Goal: Navigation & Orientation: Find specific page/section

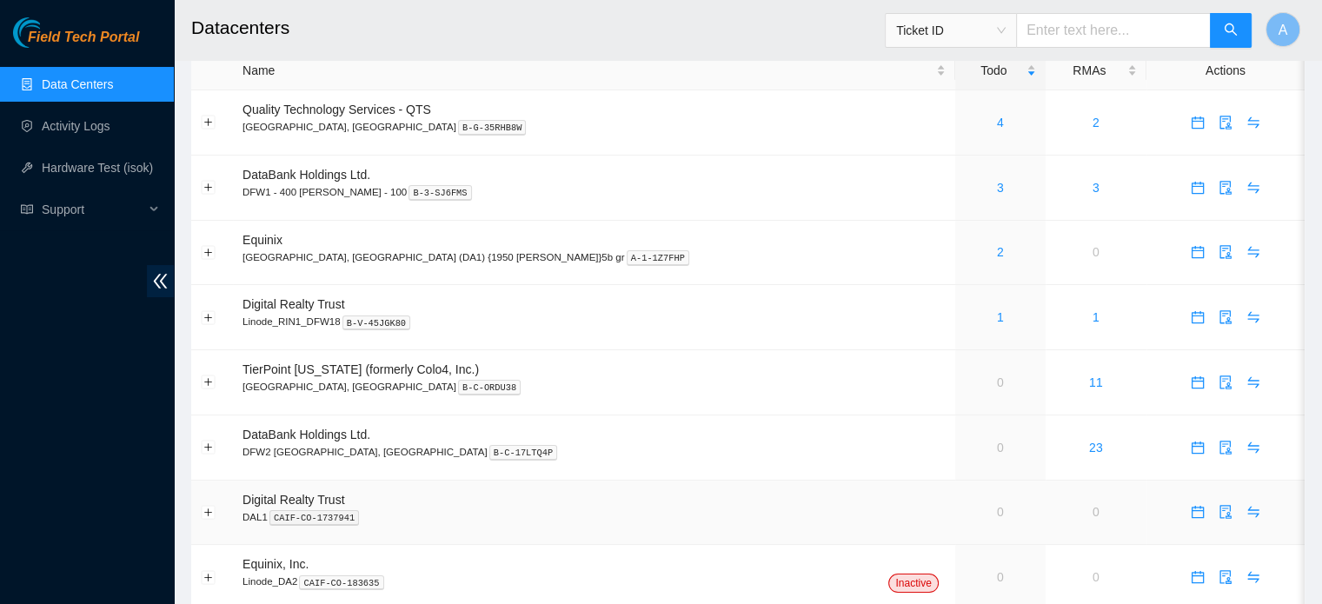
scroll to position [19, 0]
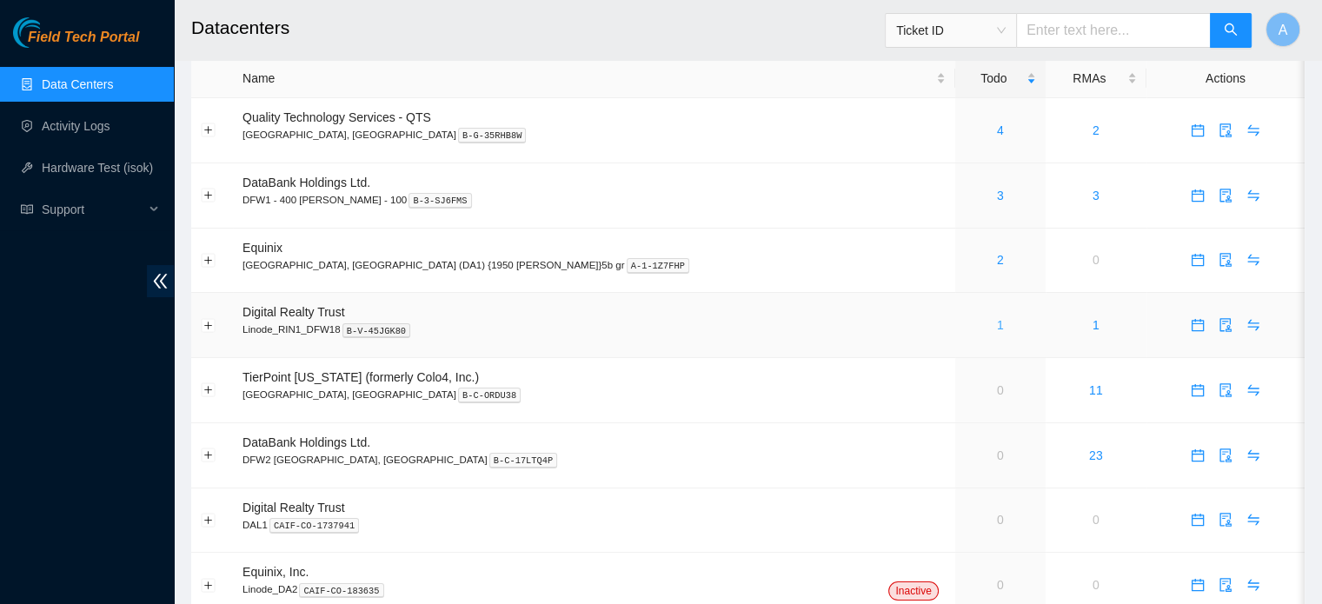
click at [997, 322] on link "1" at bounding box center [1000, 325] width 7 height 14
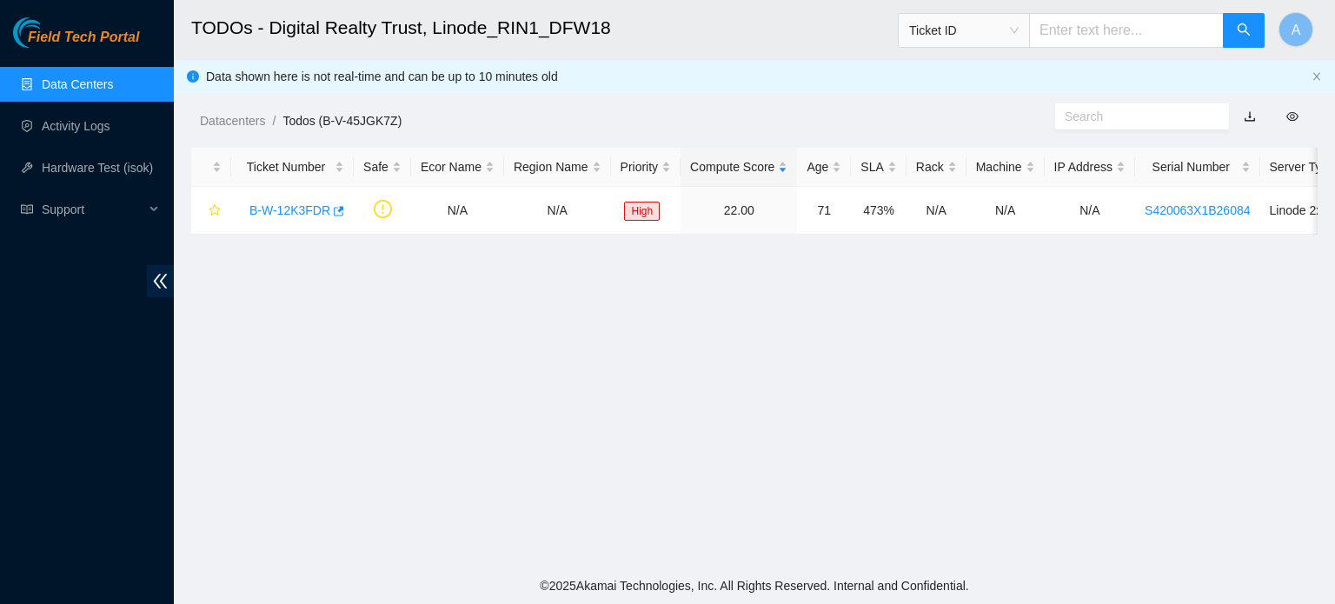
click at [112, 77] on link "Data Centers" at bounding box center [77, 84] width 71 height 14
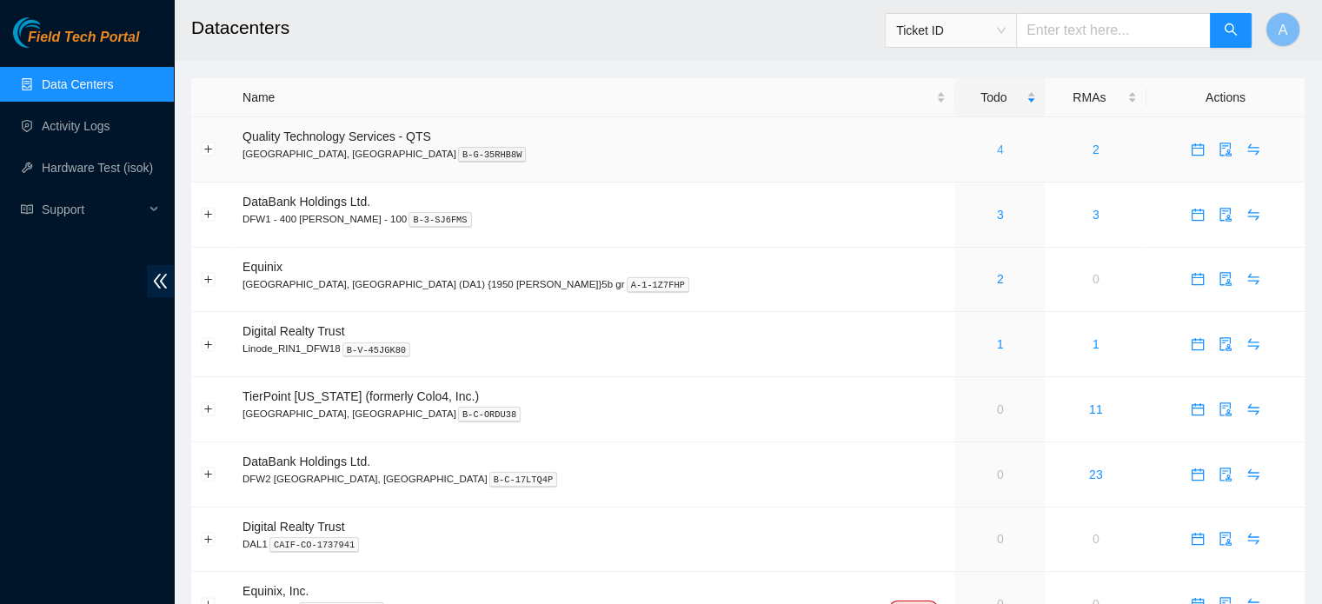
click at [997, 145] on link "4" at bounding box center [1000, 150] width 7 height 14
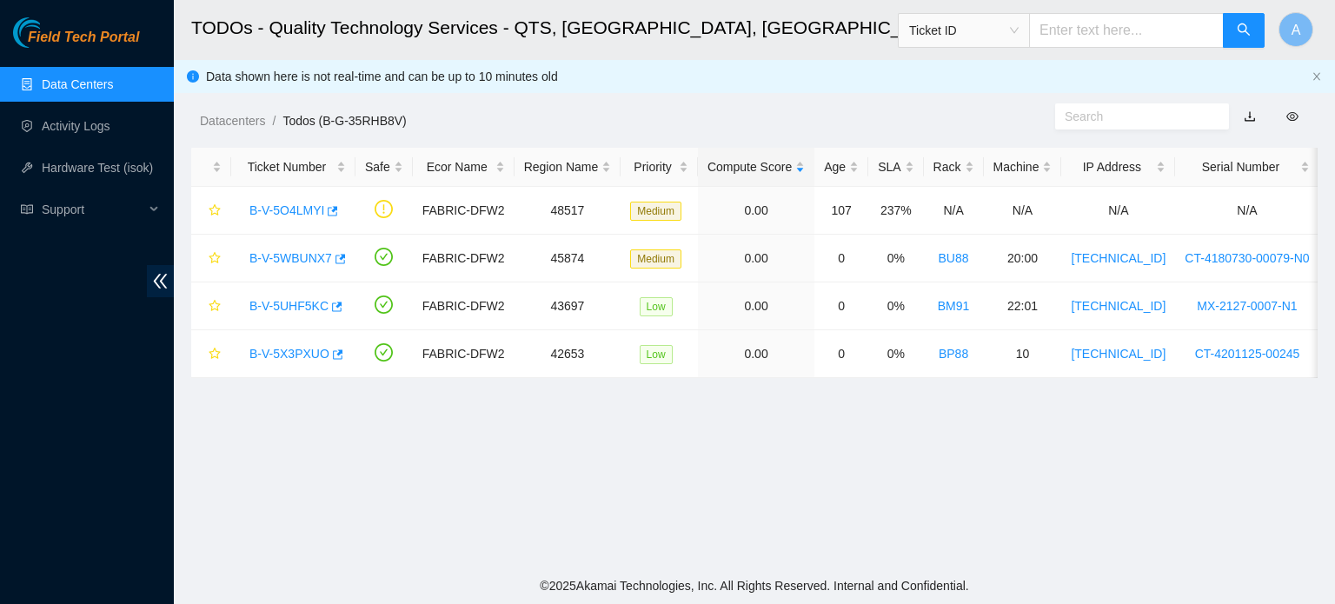
click at [69, 77] on link "Data Centers" at bounding box center [77, 84] width 71 height 14
